Goal: Obtain resource: Download file/media

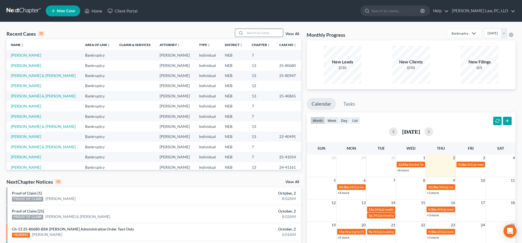
click at [252, 34] on input "search" at bounding box center [264, 33] width 38 height 8
type input "[PERSON_NAME]"
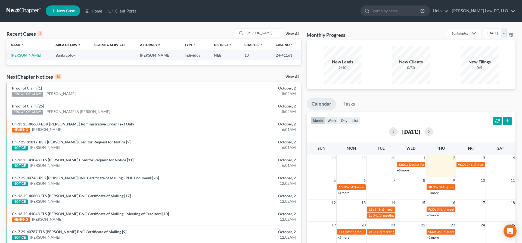
click at [27, 57] on link "[PERSON_NAME]" at bounding box center [26, 55] width 30 height 5
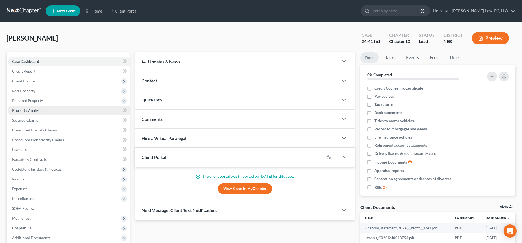
click at [42, 110] on link "Property Analysis" at bounding box center [69, 111] width 122 height 10
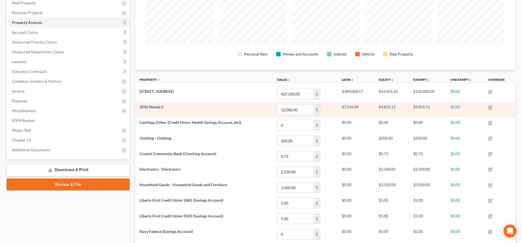
scroll to position [55, 0]
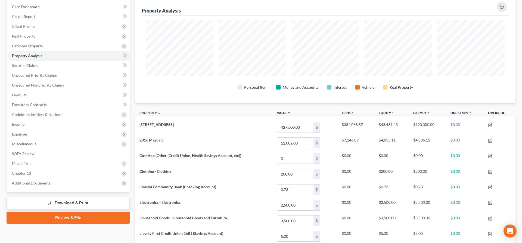
click at [230, 109] on th "Property unfold_more expand_more expand_less" at bounding box center [203, 113] width 137 height 12
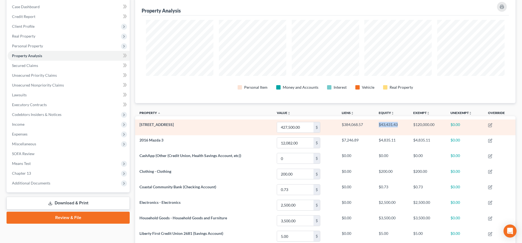
drag, startPoint x: 397, startPoint y: 125, endPoint x: 376, endPoint y: 125, distance: 20.9
click at [376, 125] on td "$43,431.43" at bounding box center [392, 127] width 35 height 16
click at [404, 125] on td "$43,431.43" at bounding box center [392, 127] width 35 height 16
drag, startPoint x: 401, startPoint y: 125, endPoint x: 377, endPoint y: 124, distance: 24.8
click at [377, 124] on td "$43,431.43" at bounding box center [392, 127] width 35 height 16
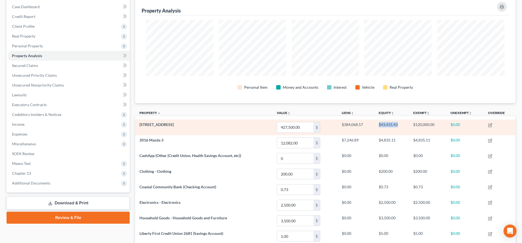
copy td "$43,431.43"
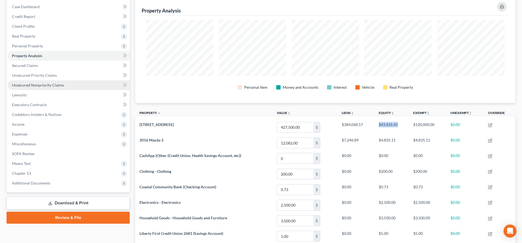
click at [45, 85] on span "Unsecured Nonpriority Claims" at bounding box center [38, 85] width 52 height 5
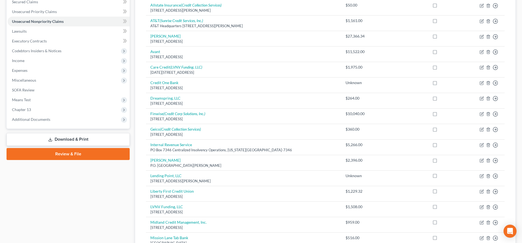
scroll to position [119, 0]
click at [57, 138] on link "Download & Print" at bounding box center [68, 139] width 123 height 13
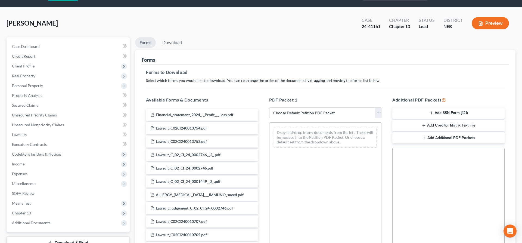
scroll to position [10, 0]
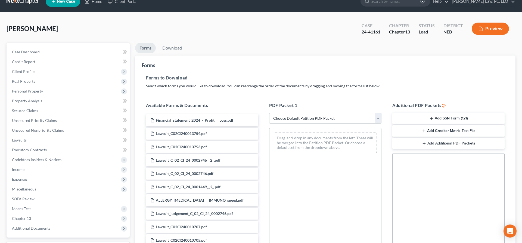
click at [269, 113] on select "Choose Default Petition PDF Packet Complete Bankruptcy Petition (all forms and …" at bounding box center [325, 118] width 112 height 11
click at [327, 120] on select "Choose Default Petition PDF Packet Complete Bankruptcy Petition (all forms and …" at bounding box center [325, 118] width 112 height 11
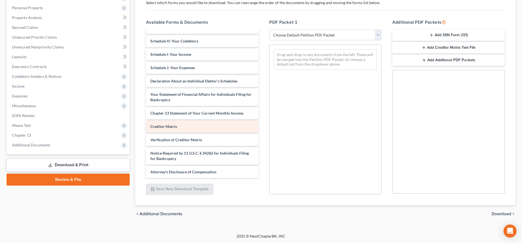
scroll to position [662, 0]
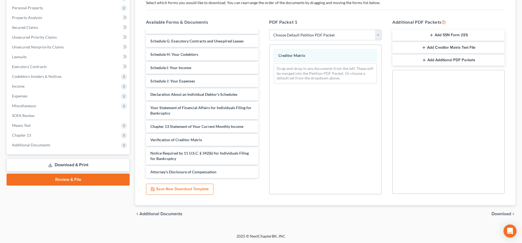
click at [495, 213] on span "Download" at bounding box center [502, 214] width 20 height 4
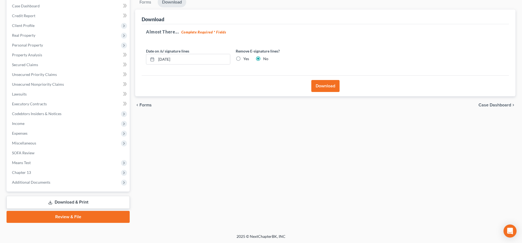
click at [333, 86] on button "Download" at bounding box center [325, 86] width 28 height 12
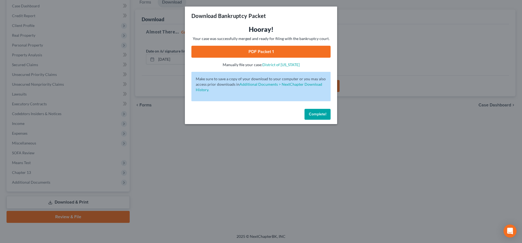
click at [255, 53] on link "PDF Packet 1" at bounding box center [260, 52] width 139 height 12
